Goal: Task Accomplishment & Management: Use online tool/utility

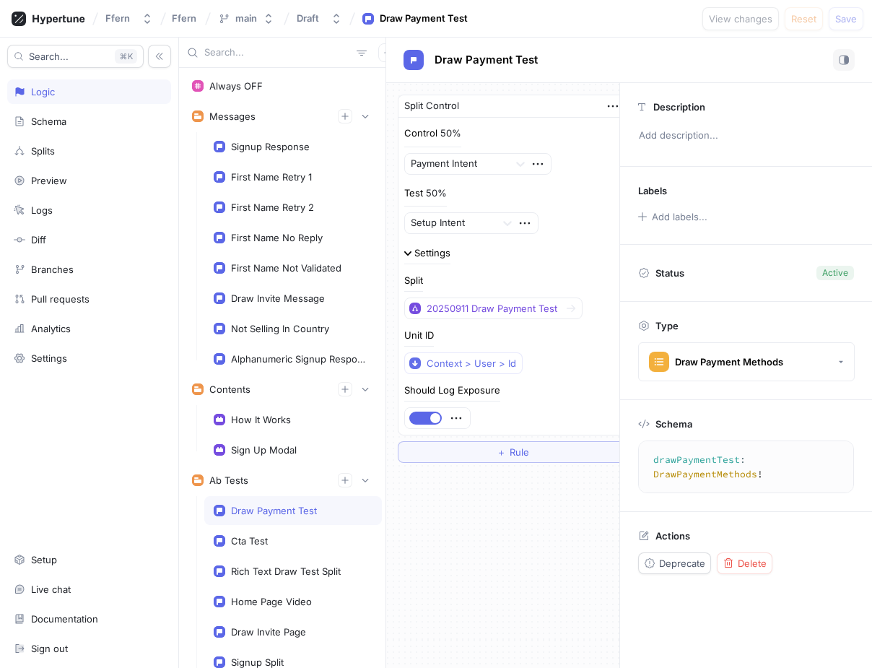
click at [693, 462] on textarea "drawPaymentTest: DrawPaymentMethods!" at bounding box center [755, 467] width 221 height 40
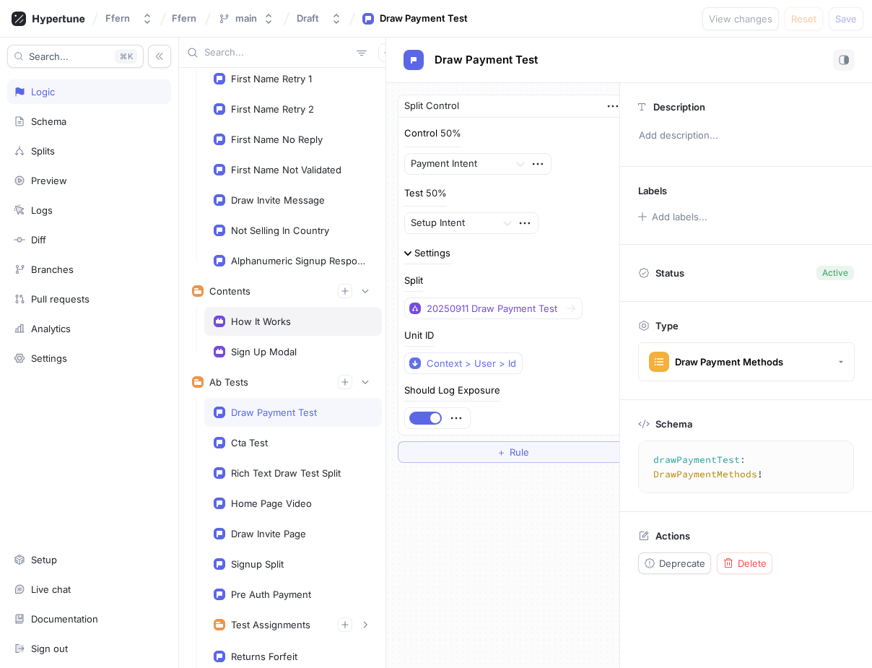
scroll to position [213, 0]
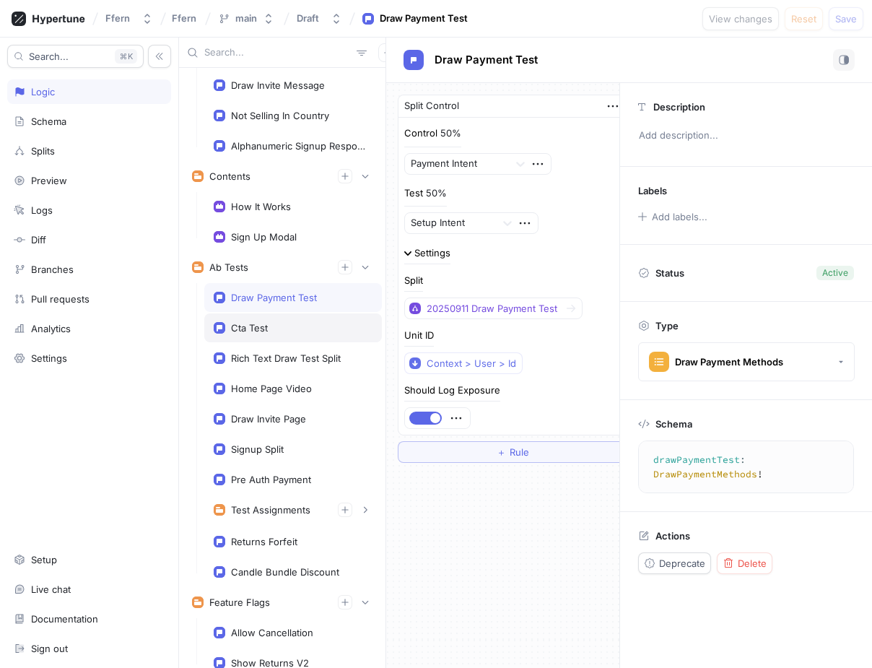
click at [295, 334] on div "Cta Test" at bounding box center [293, 327] width 178 height 29
type textarea "x"
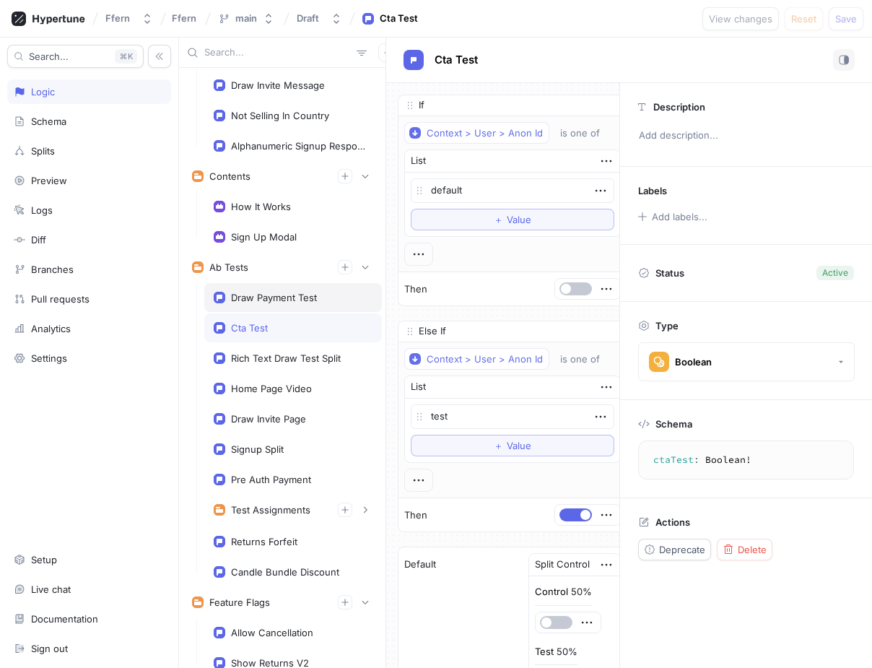
click at [295, 291] on div "Draw Payment Test" at bounding box center [293, 297] width 178 height 29
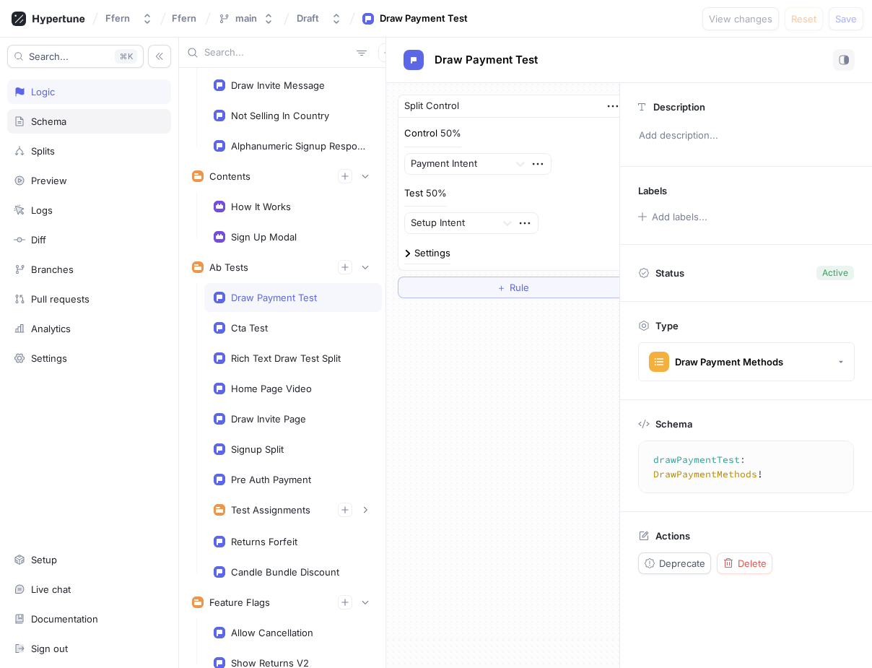
click at [109, 130] on div "Schema" at bounding box center [89, 121] width 164 height 25
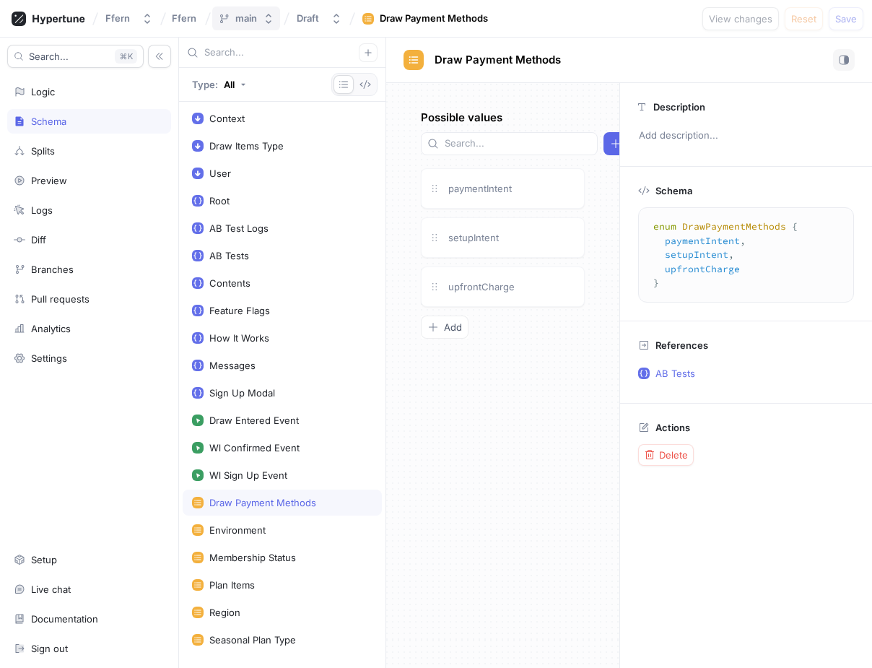
click at [264, 20] on icon "button" at bounding box center [269, 19] width 12 height 12
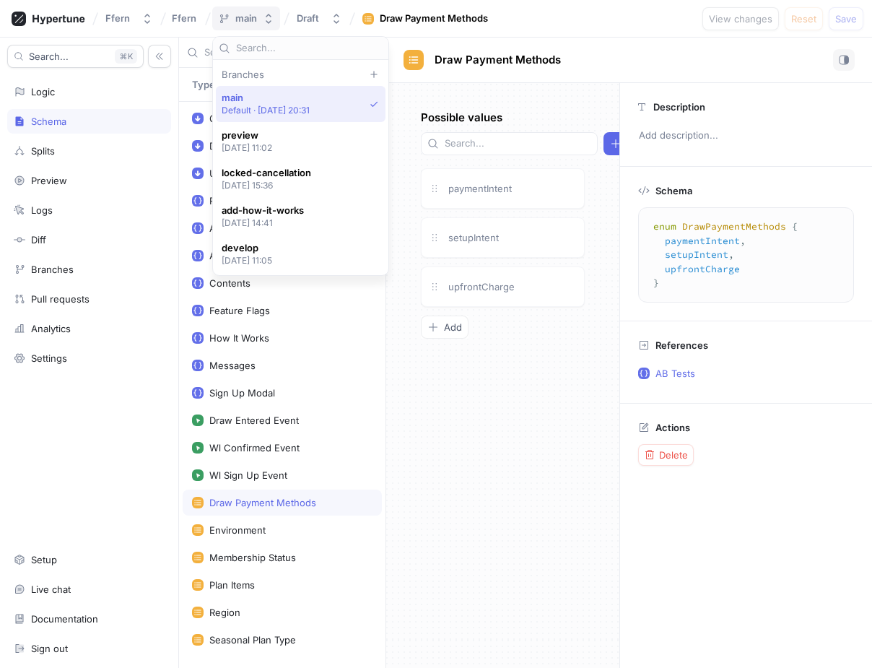
click at [264, 20] on icon "button" at bounding box center [269, 19] width 12 height 12
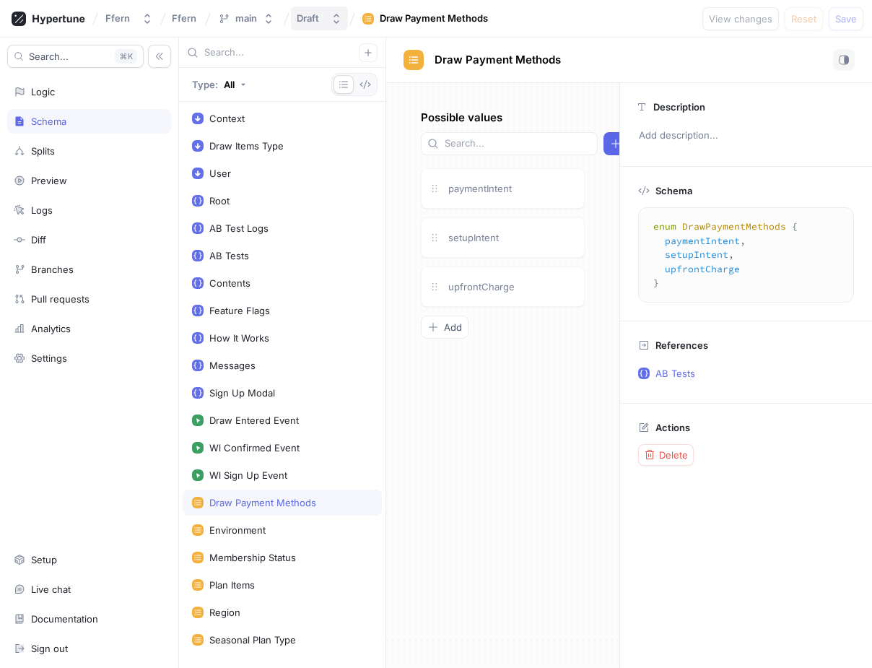
click at [321, 15] on div "Draft" at bounding box center [311, 18] width 28 height 12
click at [440, 378] on div "Possible values Add paymentIntent setupIntent upfrontCharge To pick up a dragga…" at bounding box center [502, 375] width 233 height 585
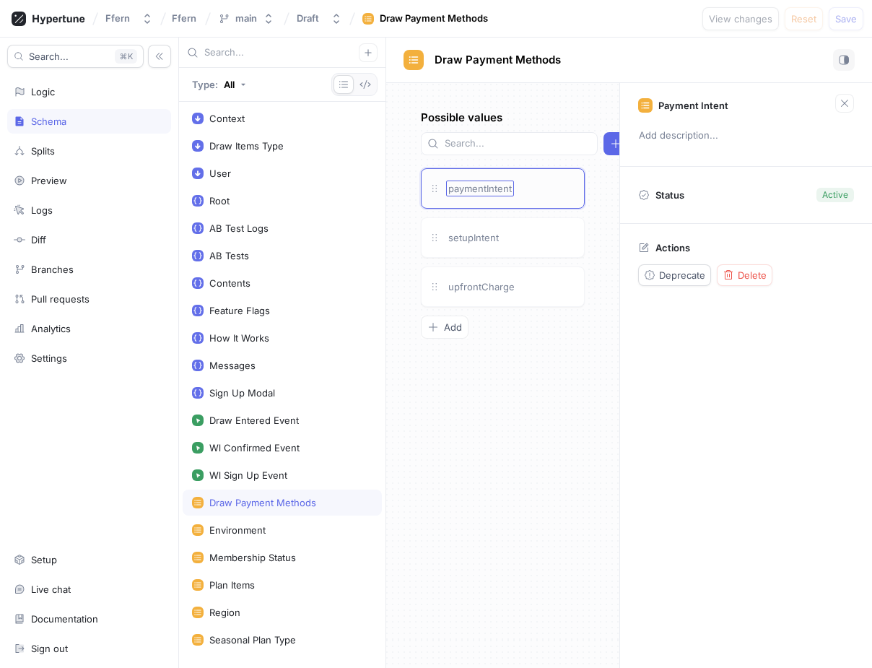
click at [496, 191] on span "paymentIntent" at bounding box center [480, 189] width 64 height 12
click at [453, 184] on input "paymentIntent" at bounding box center [480, 189] width 65 height 12
type input "PaymentIntent"
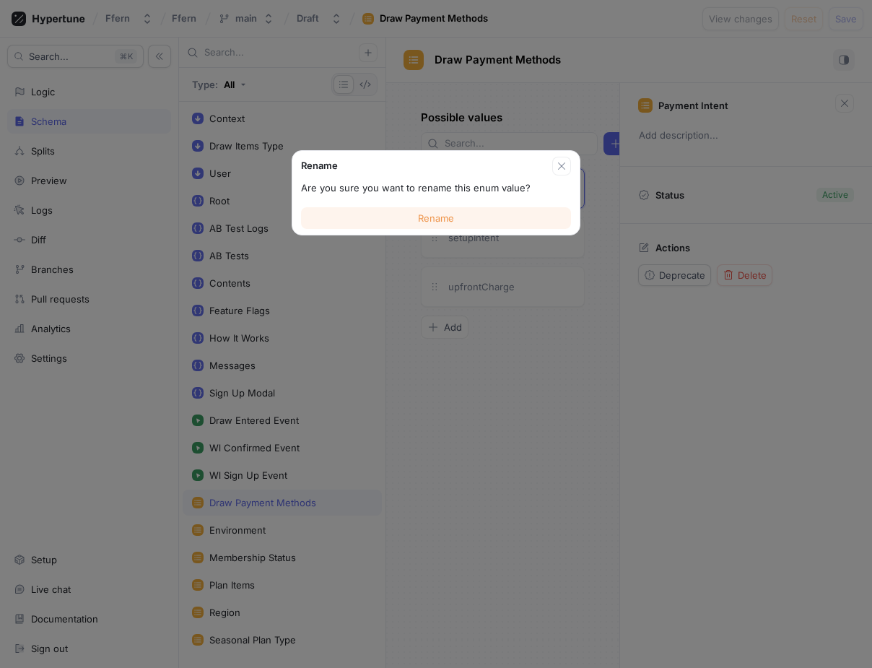
click at [464, 219] on button "Rename" at bounding box center [436, 218] width 270 height 22
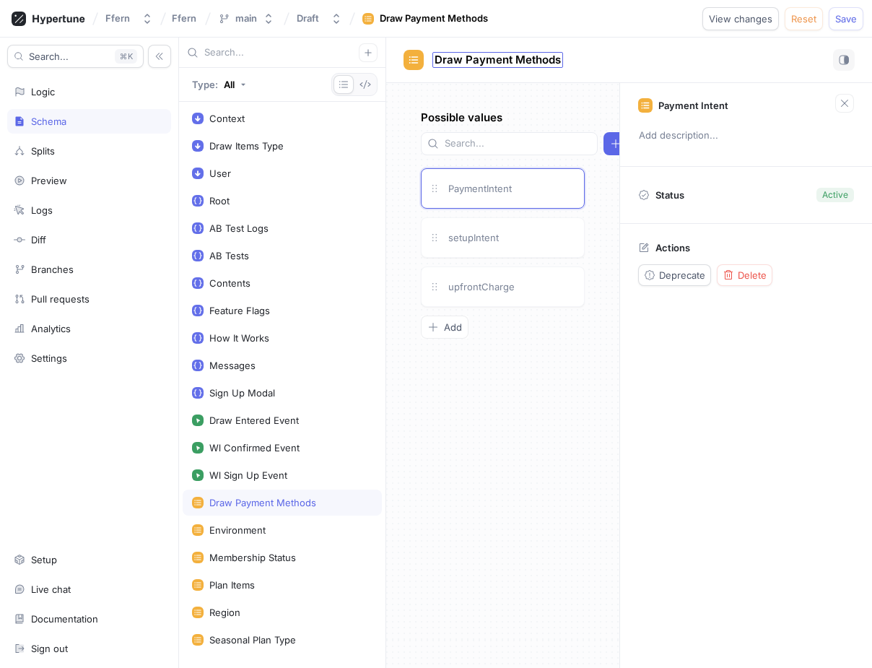
click at [535, 59] on span "Draw Payment Methods" at bounding box center [498, 60] width 126 height 12
click at [705, 106] on p "Payment Intent" at bounding box center [693, 106] width 70 height 12
click at [489, 236] on span "setupIntent" at bounding box center [473, 238] width 51 height 12
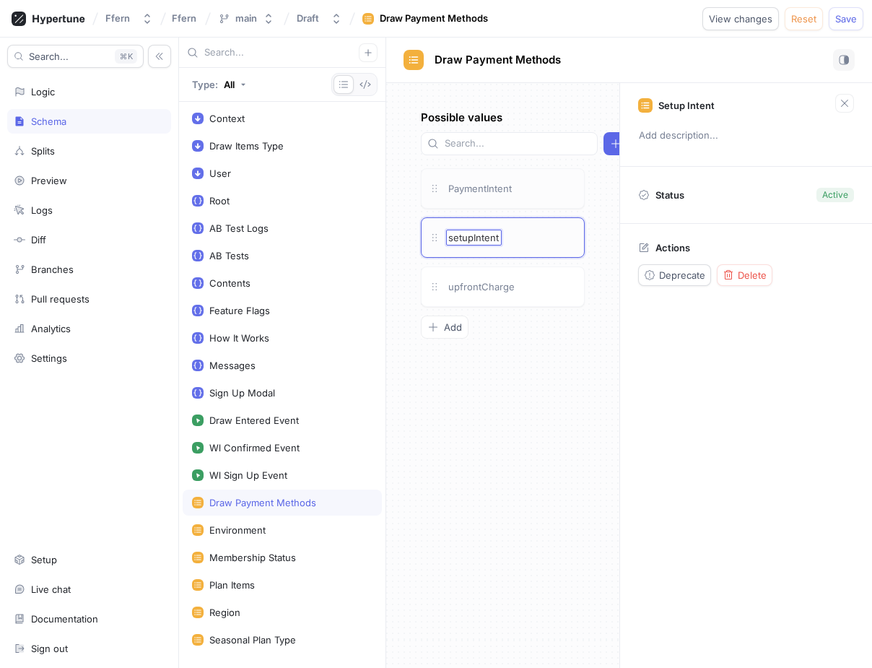
click at [536, 201] on div "PaymentIntent" at bounding box center [503, 188] width 164 height 40
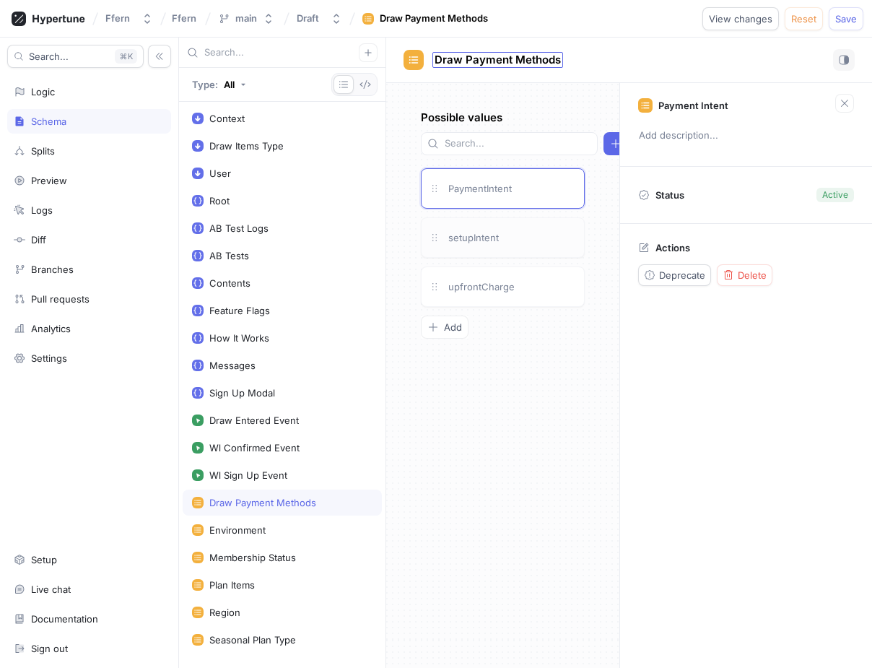
click at [524, 52] on div "Draw Payment Methods" at bounding box center [497, 60] width 131 height 16
click at [614, 43] on div "Draw Payment Methods Draw Payment Methods" at bounding box center [629, 60] width 486 height 45
click at [843, 104] on icon "button" at bounding box center [844, 103] width 7 height 7
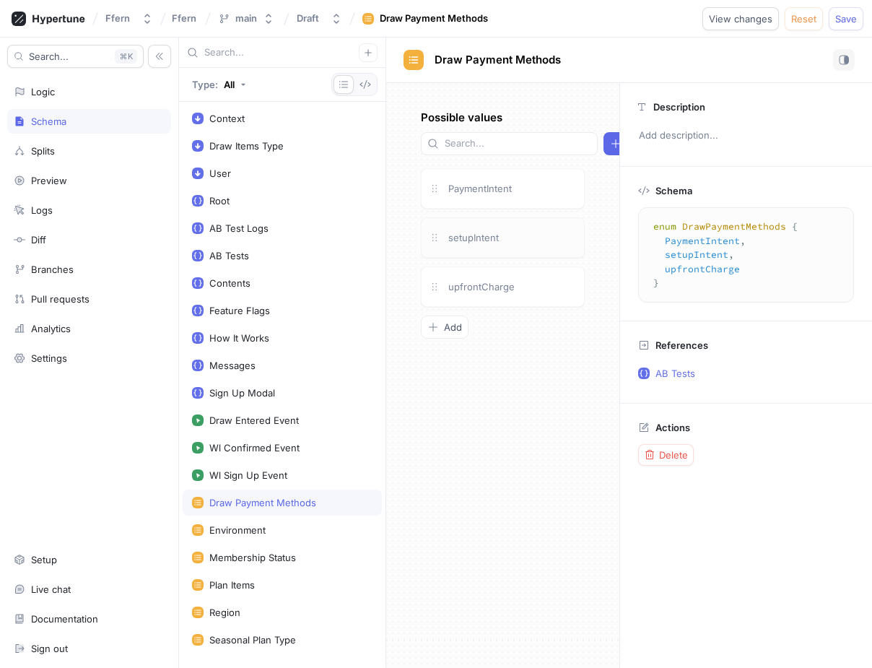
click at [506, 243] on div "setupIntent" at bounding box center [511, 238] width 131 height 16
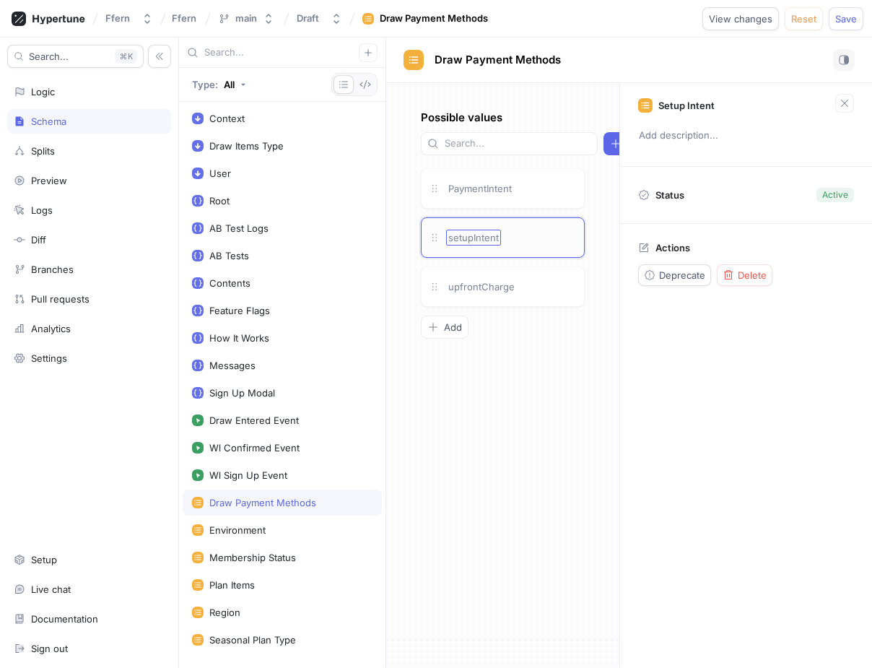
click at [472, 239] on span "setupIntent" at bounding box center [473, 238] width 51 height 12
click at [453, 238] on input "setupIntent" at bounding box center [473, 238] width 51 height 12
type input "SetupIntent"
click at [554, 238] on div "SetupIntent SetupIntent" at bounding box center [511, 238] width 131 height 16
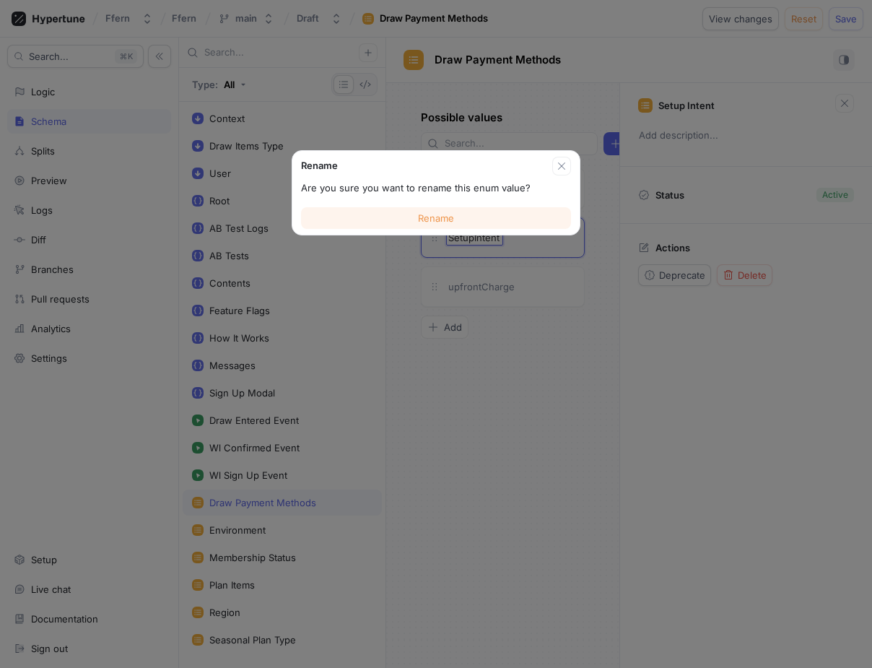
click at [479, 217] on button "Rename" at bounding box center [436, 218] width 270 height 22
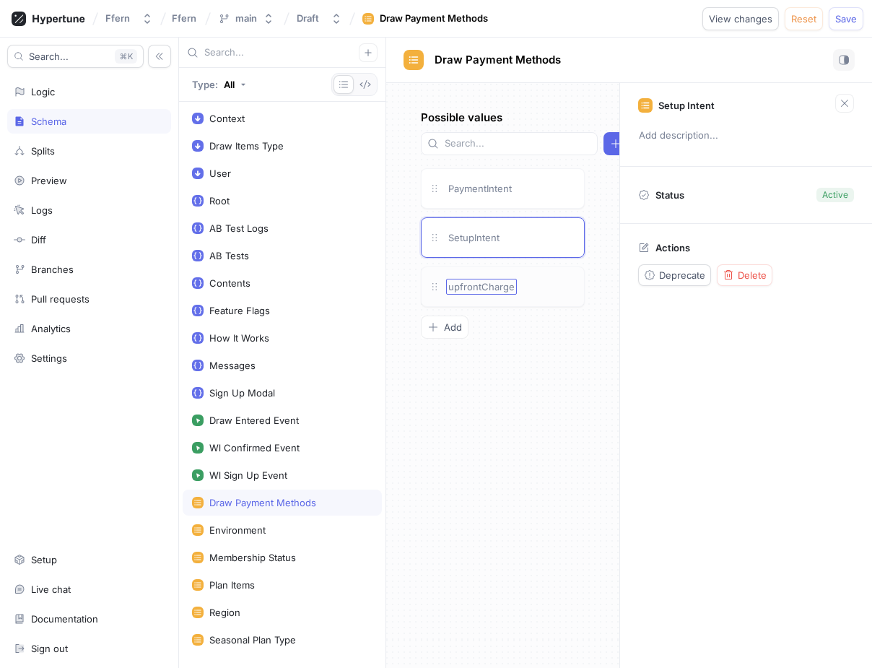
click at [472, 283] on span "upfrontCharge" at bounding box center [481, 287] width 66 height 12
click at [453, 284] on input "upfrontCharge" at bounding box center [481, 287] width 66 height 12
click at [474, 188] on span "PaymentIntent" at bounding box center [480, 189] width 64 height 12
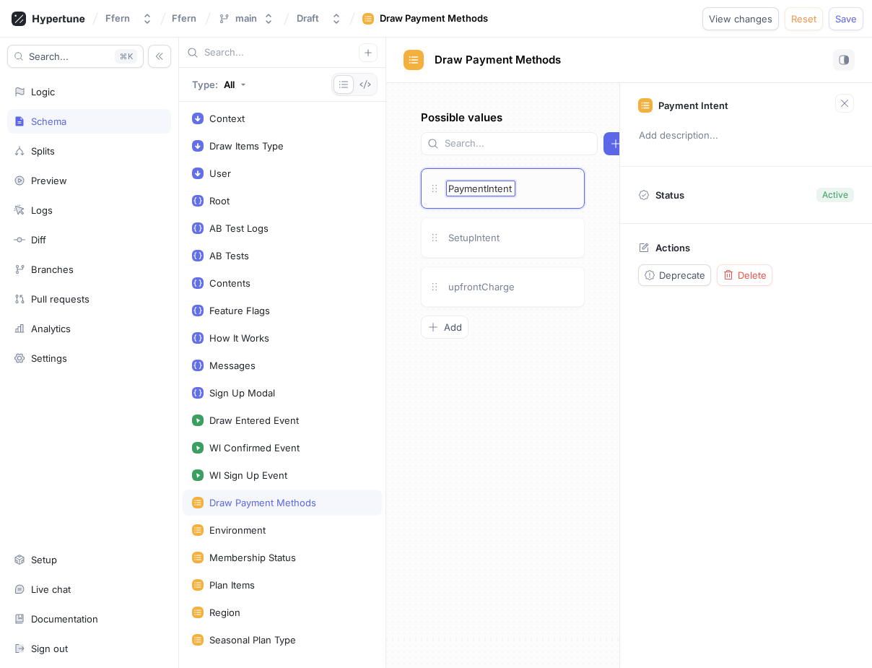
click at [487, 187] on input "PaymentIntent" at bounding box center [480, 189] width 65 height 12
type input "PAYMENT_INTENT"
click at [474, 238] on div "Possible values Add PAYMENT_INTENT PAYMENT_INTENT SetupIntent upfrontCharge To …" at bounding box center [502, 375] width 233 height 585
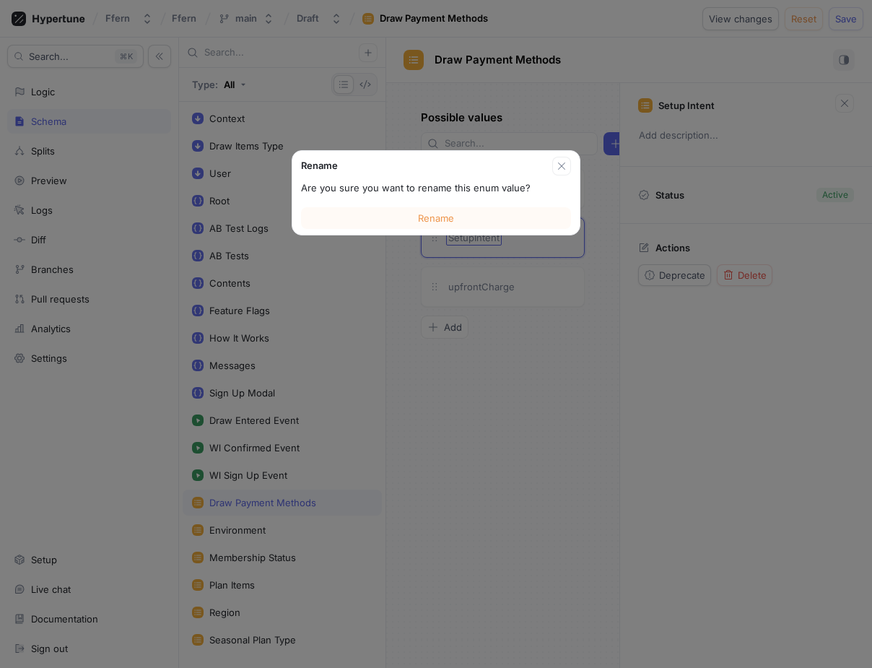
click at [474, 238] on div "Rename Are you sure you want to rename this enum value? Rename" at bounding box center [436, 334] width 872 height 668
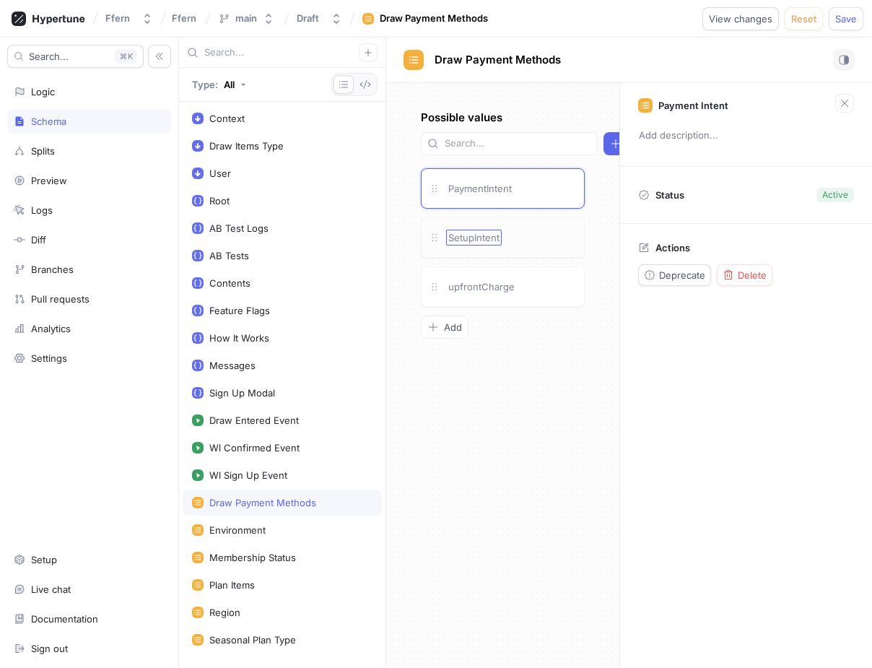
click at [484, 233] on span "SetupIntent" at bounding box center [473, 238] width 51 height 12
click at [489, 189] on span "PaymentIntent" at bounding box center [480, 189] width 64 height 12
click at [489, 189] on input "PaymentIntent" at bounding box center [480, 189] width 65 height 12
type input "PAYMENT_INTENT"
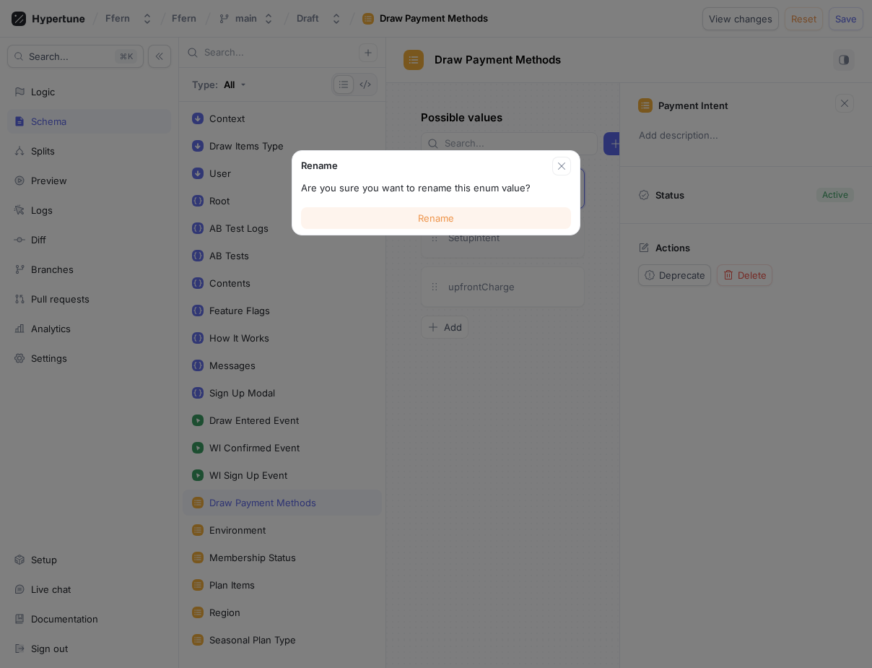
click at [466, 220] on button "Rename" at bounding box center [436, 218] width 270 height 22
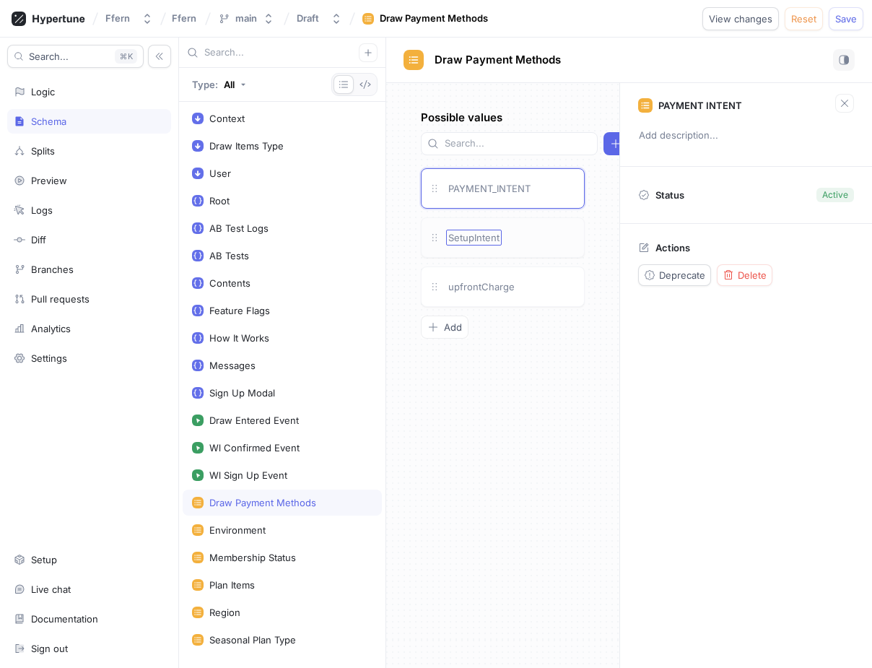
click at [497, 233] on span "SetupIntent" at bounding box center [473, 238] width 51 height 12
type input "SETUP_INTENT"
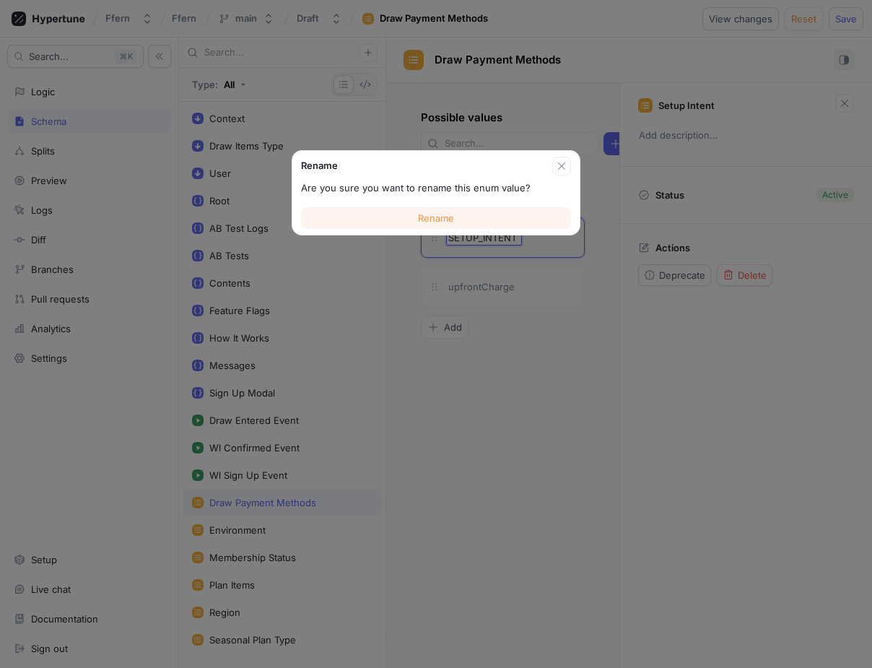
click at [438, 217] on span "Rename" at bounding box center [436, 218] width 36 height 9
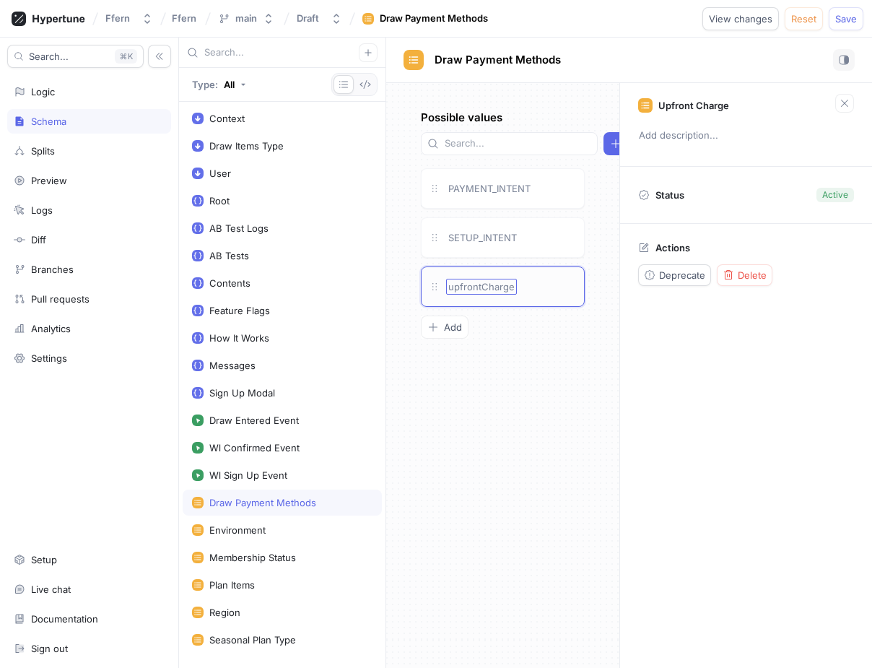
click at [497, 288] on span "upfrontCharge" at bounding box center [481, 287] width 66 height 12
click at [497, 288] on input "upfrontCharge" at bounding box center [481, 287] width 66 height 12
type input "UPFRONT_CHARGE"
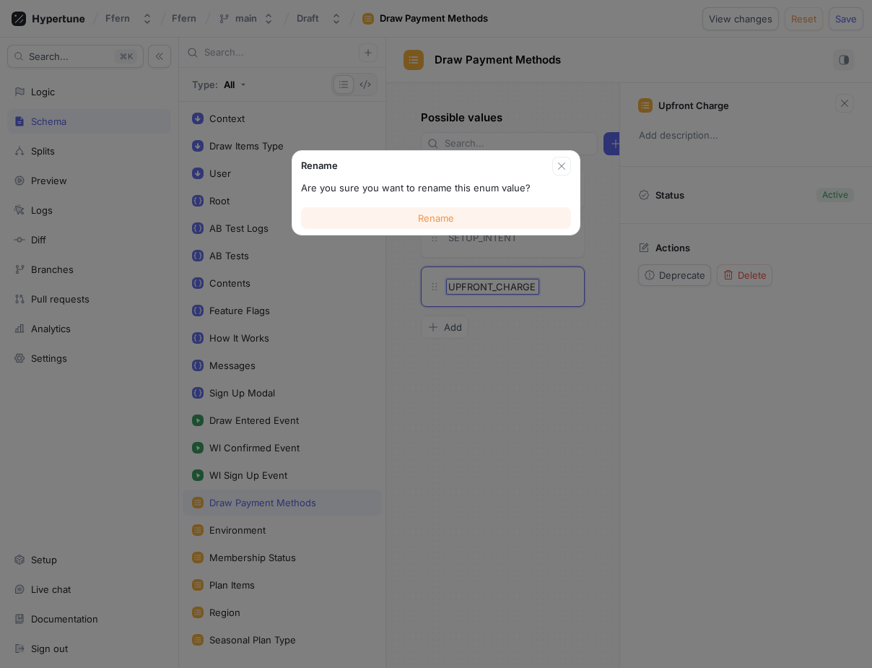
click at [492, 219] on button "Rename" at bounding box center [436, 218] width 270 height 22
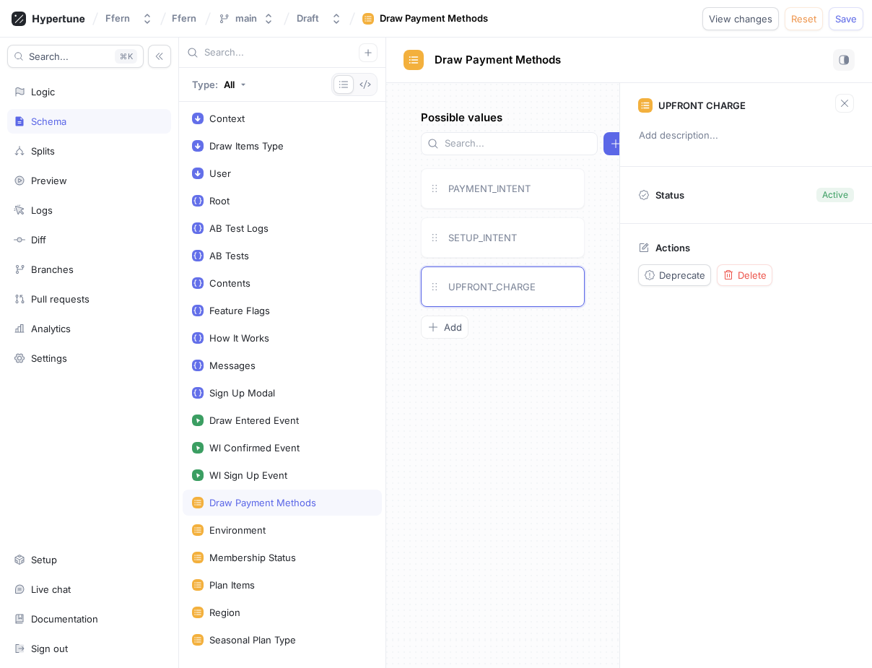
click at [534, 393] on div "Possible values Add PAYMENT_INTENT SETUP_INTENT UPFRONT_CHARGE To pick up a dra…" at bounding box center [502, 375] width 233 height 585
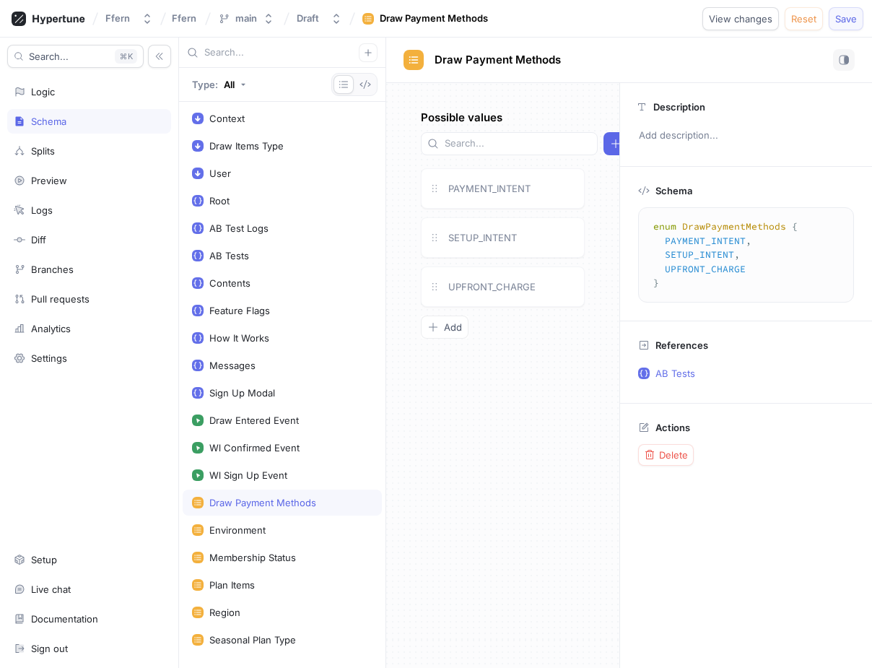
click at [844, 19] on span "Save" at bounding box center [846, 18] width 22 height 9
